Goal: Find specific page/section

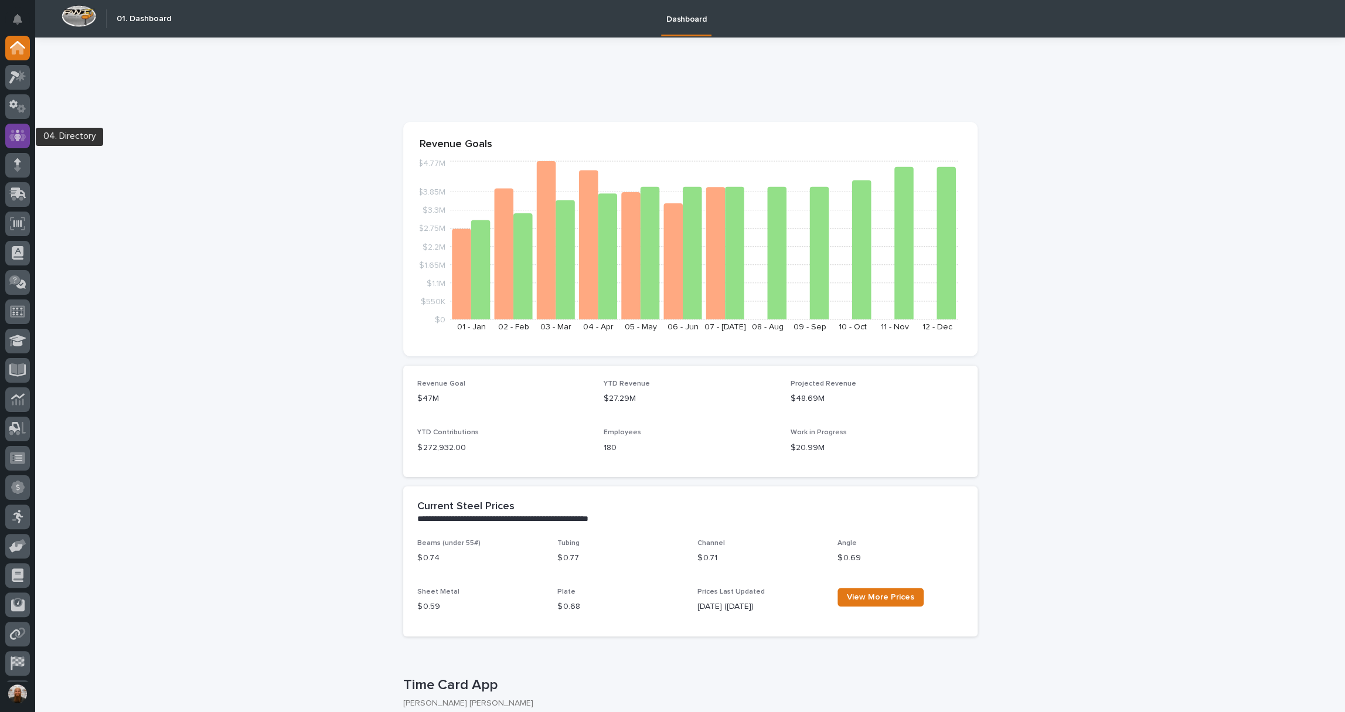
click at [16, 140] on icon at bounding box center [17, 136] width 7 height 12
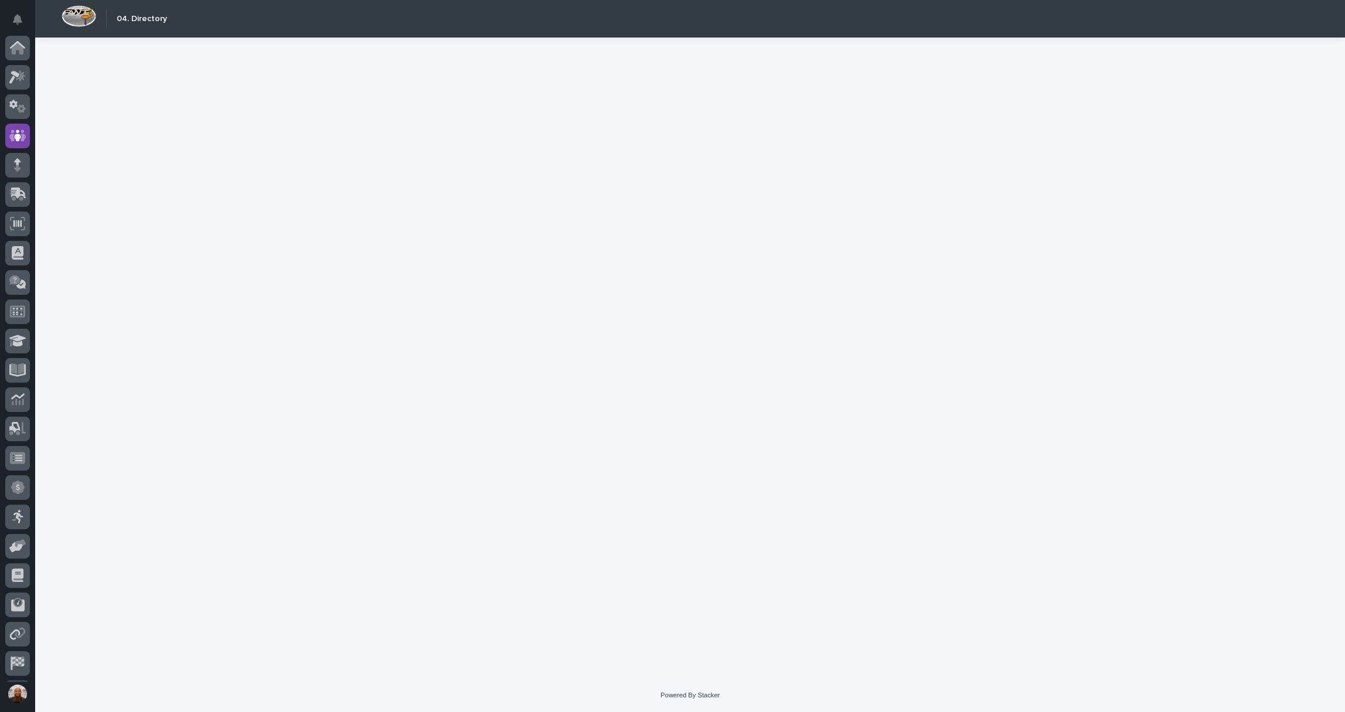
scroll to position [57, 0]
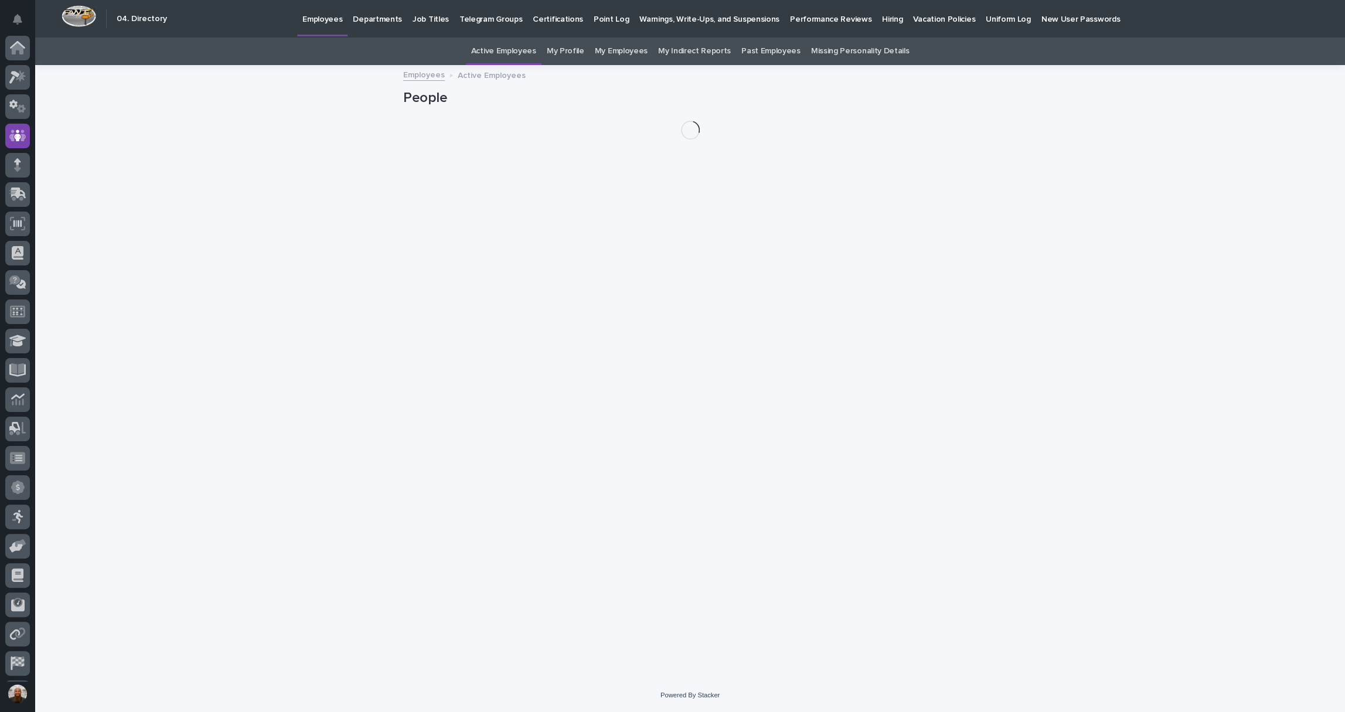
scroll to position [57, 0]
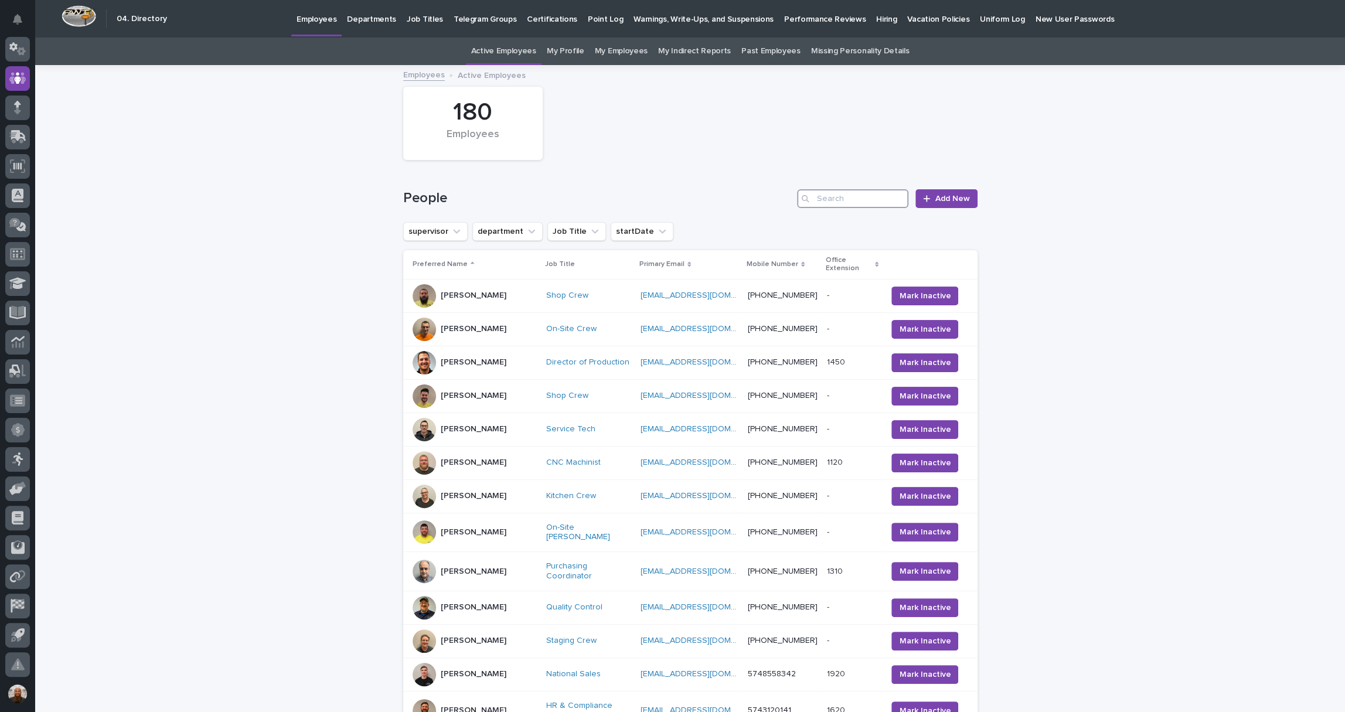
click at [864, 192] on input "Search" at bounding box center [852, 198] width 111 height 19
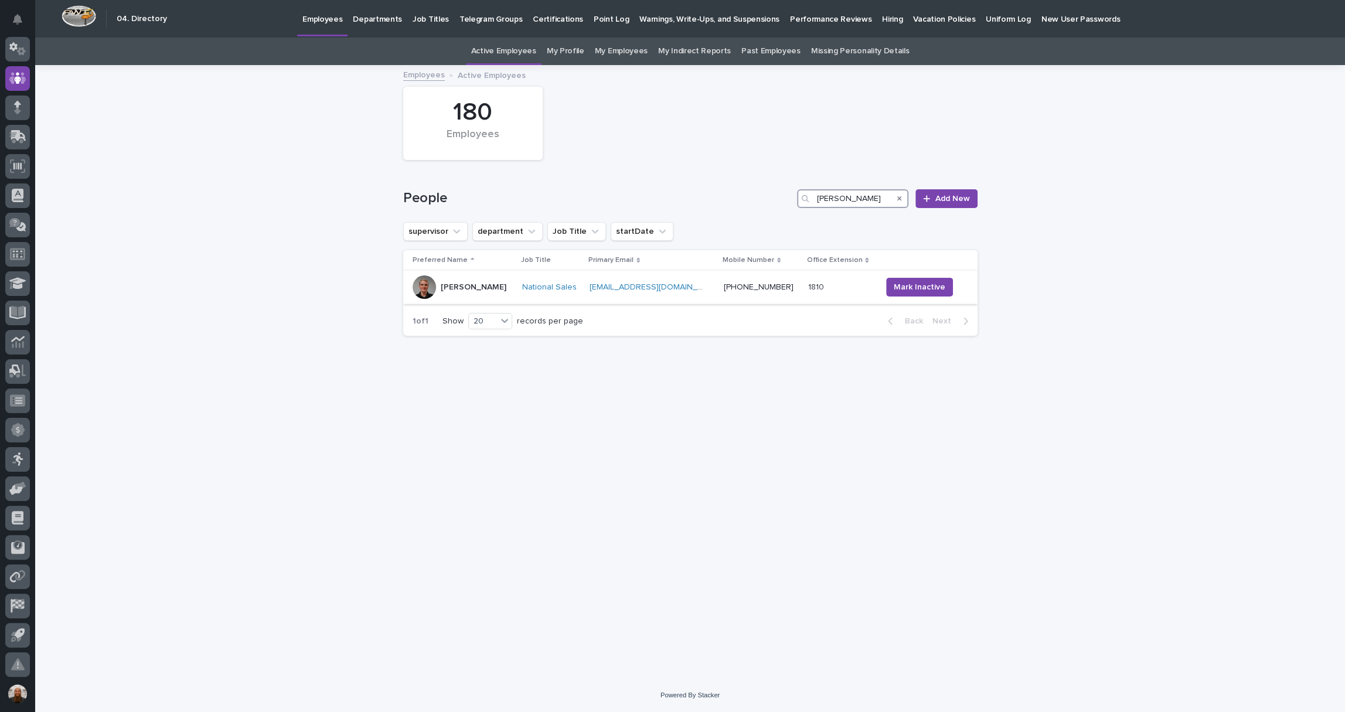
type input "[PERSON_NAME]"
click at [475, 293] on div "[PERSON_NAME]" at bounding box center [474, 287] width 66 height 19
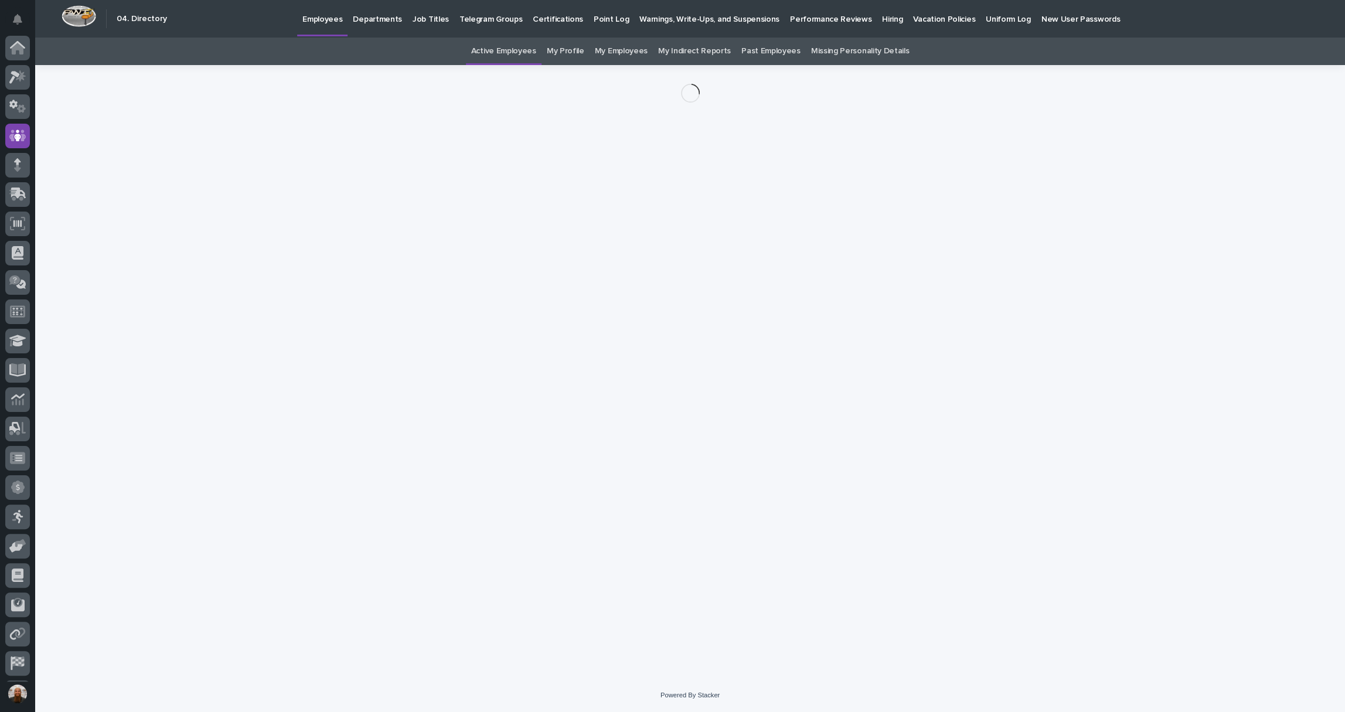
scroll to position [57, 0]
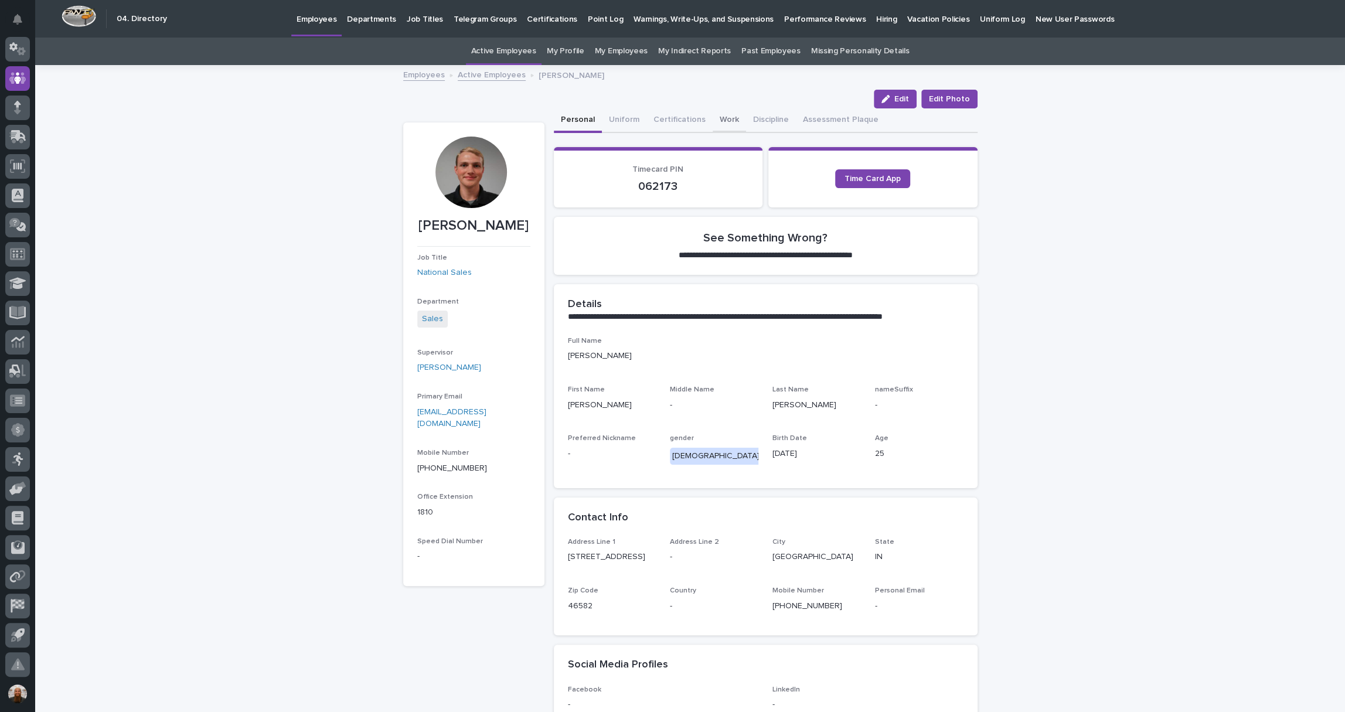
click at [726, 116] on button "Work" at bounding box center [729, 120] width 33 height 25
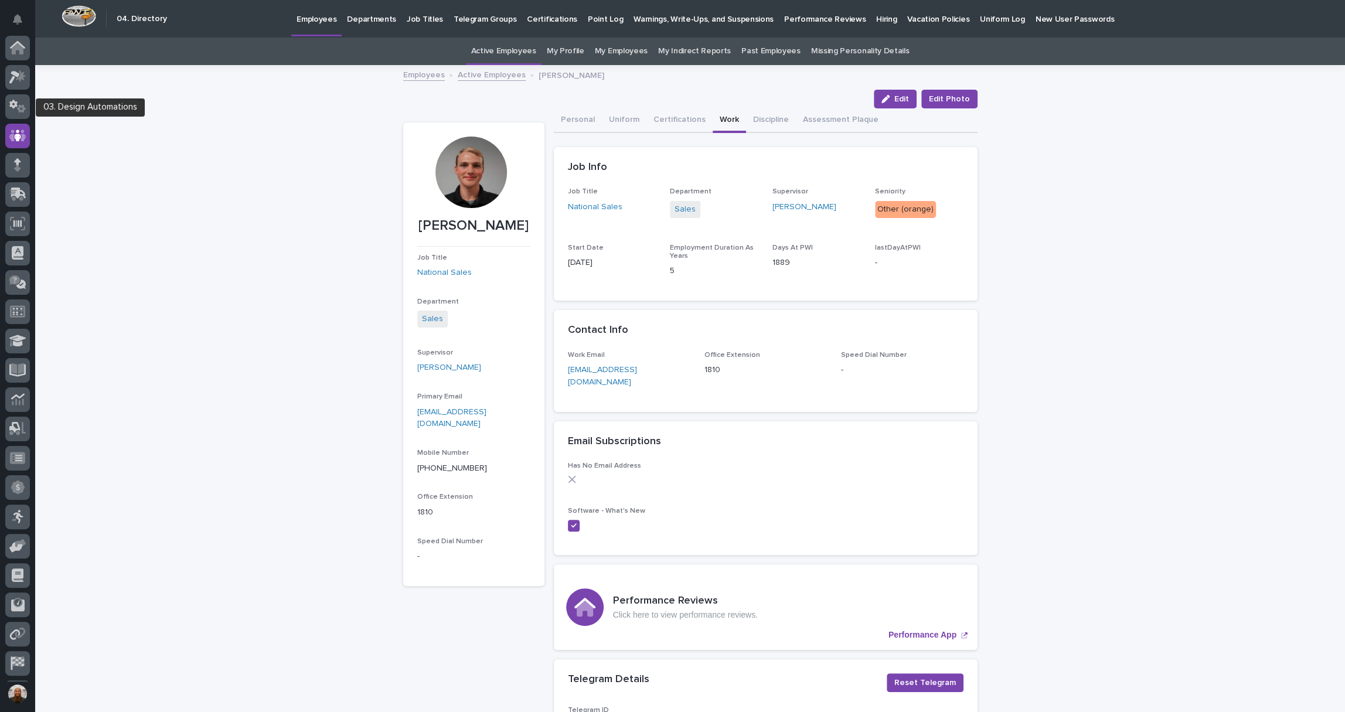
click at [15, 63] on div at bounding box center [17, 50] width 25 height 29
click at [16, 50] on icon at bounding box center [17, 47] width 15 height 13
